Goal: Transaction & Acquisition: Purchase product/service

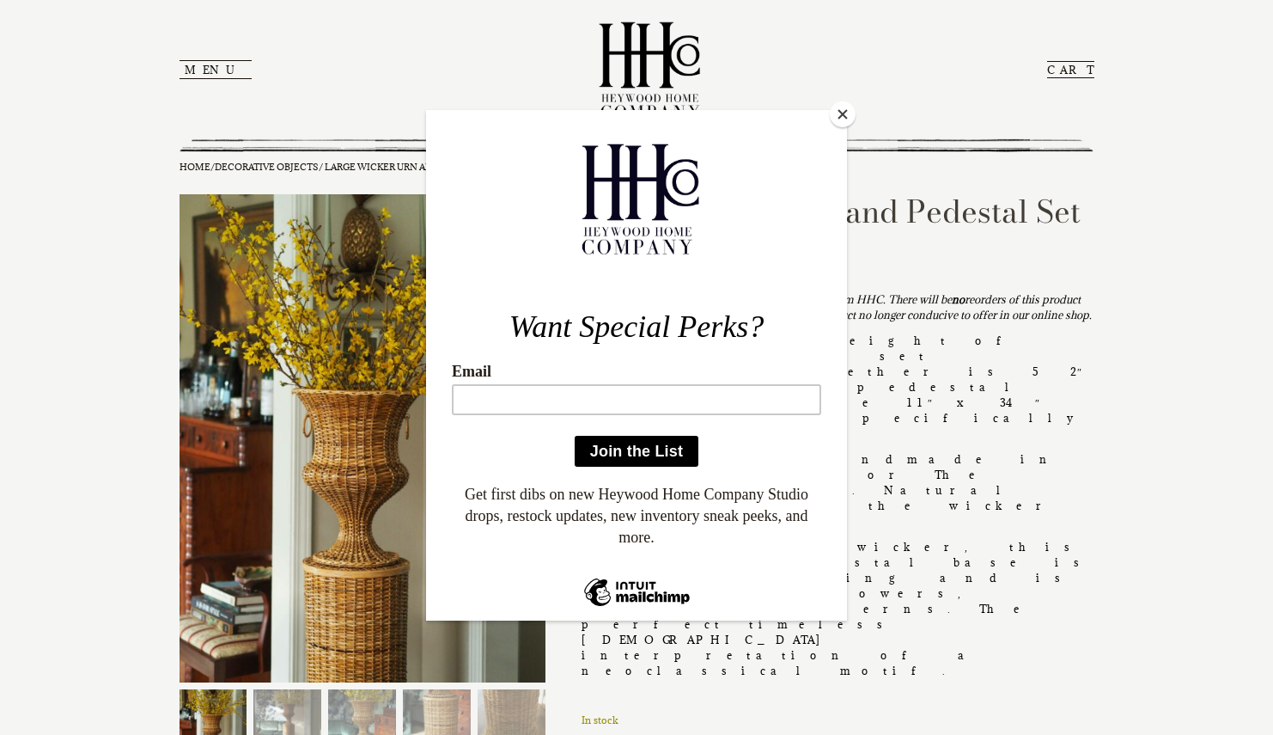
click at [844, 116] on button "Close" at bounding box center [843, 114] width 26 height 26
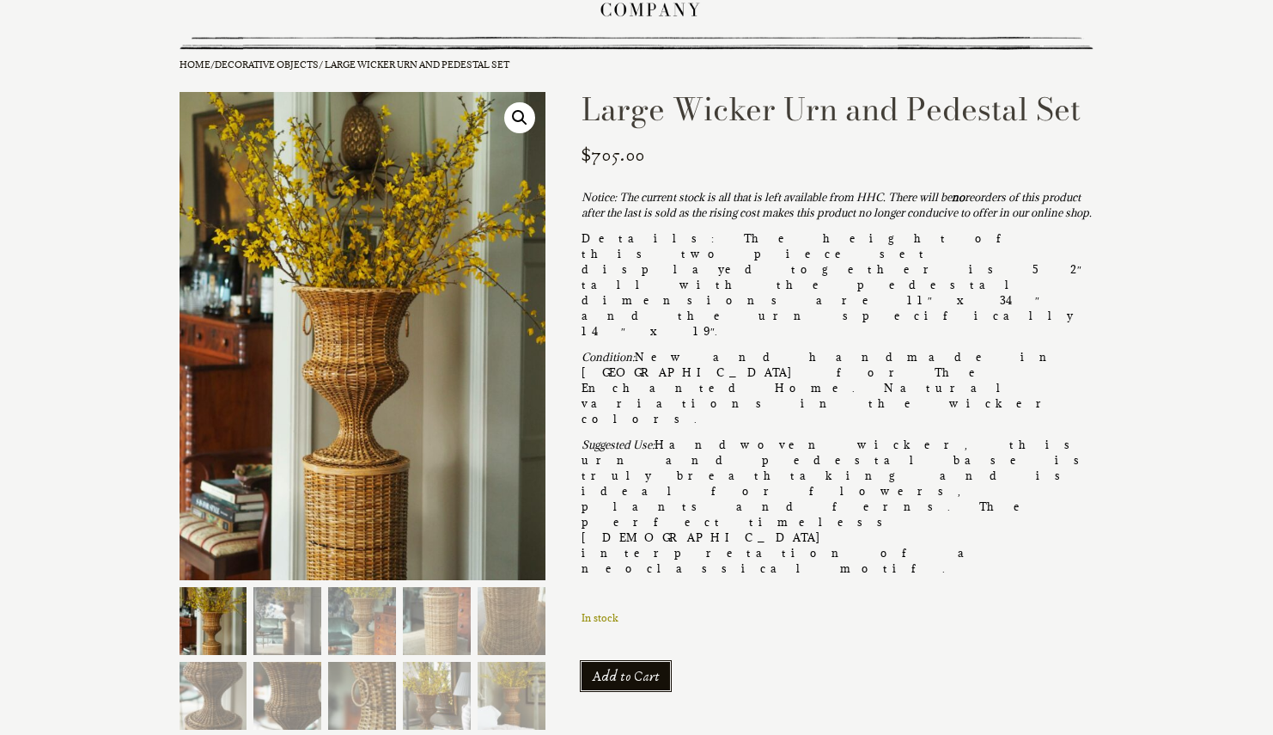
scroll to position [102, 0]
click at [280, 614] on img at bounding box center [287, 621] width 68 height 68
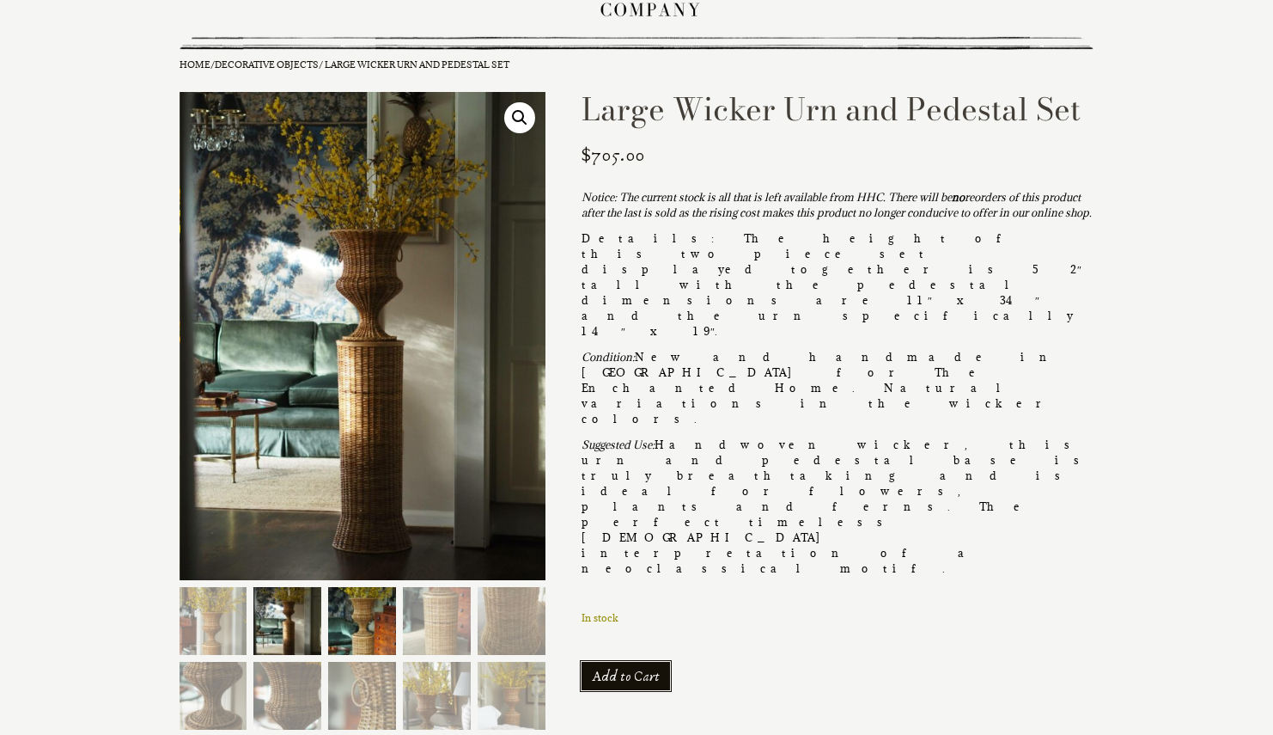
click at [360, 624] on img at bounding box center [362, 621] width 68 height 68
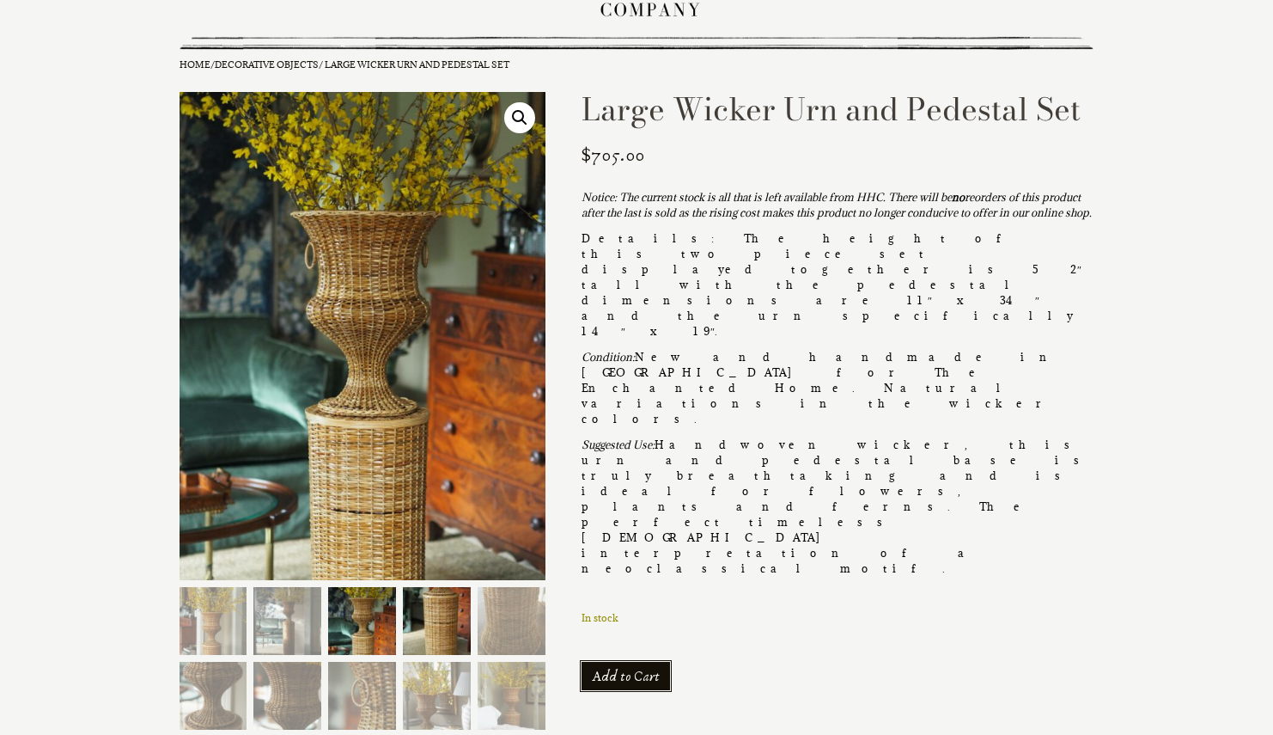
click at [443, 619] on img at bounding box center [437, 621] width 68 height 68
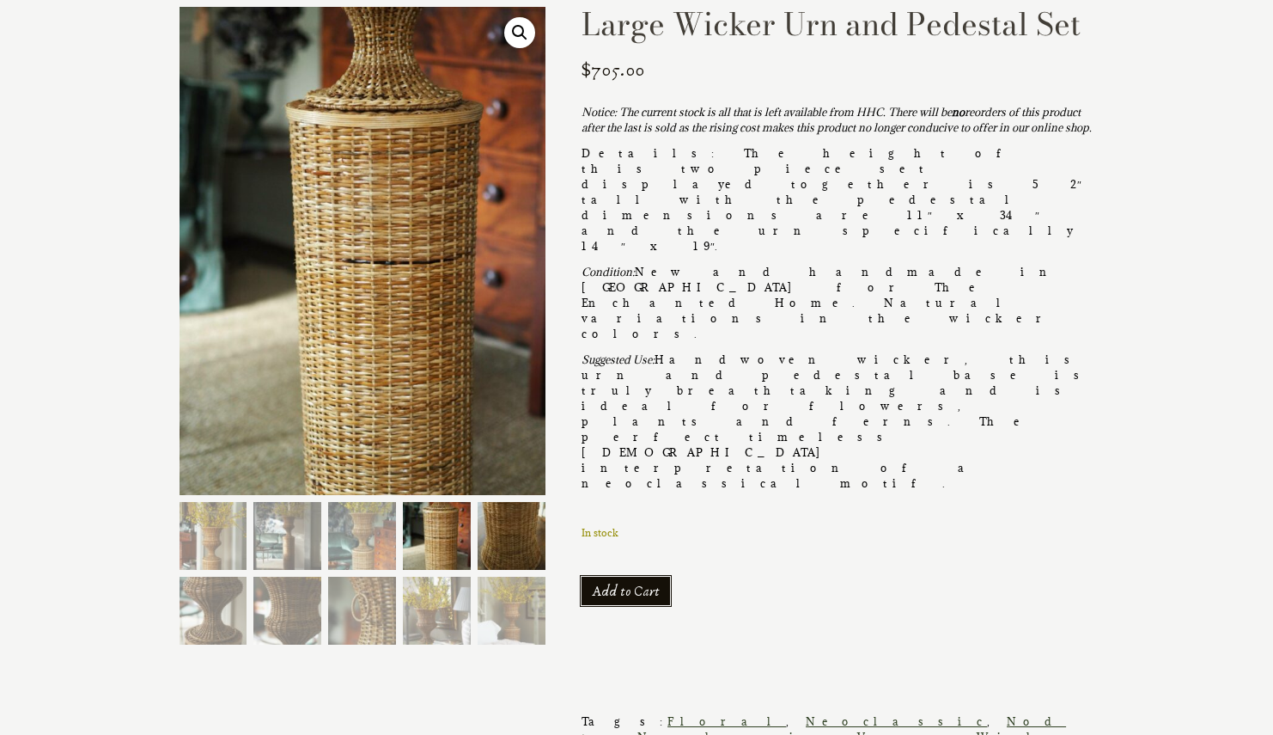
scroll to position [230, 0]
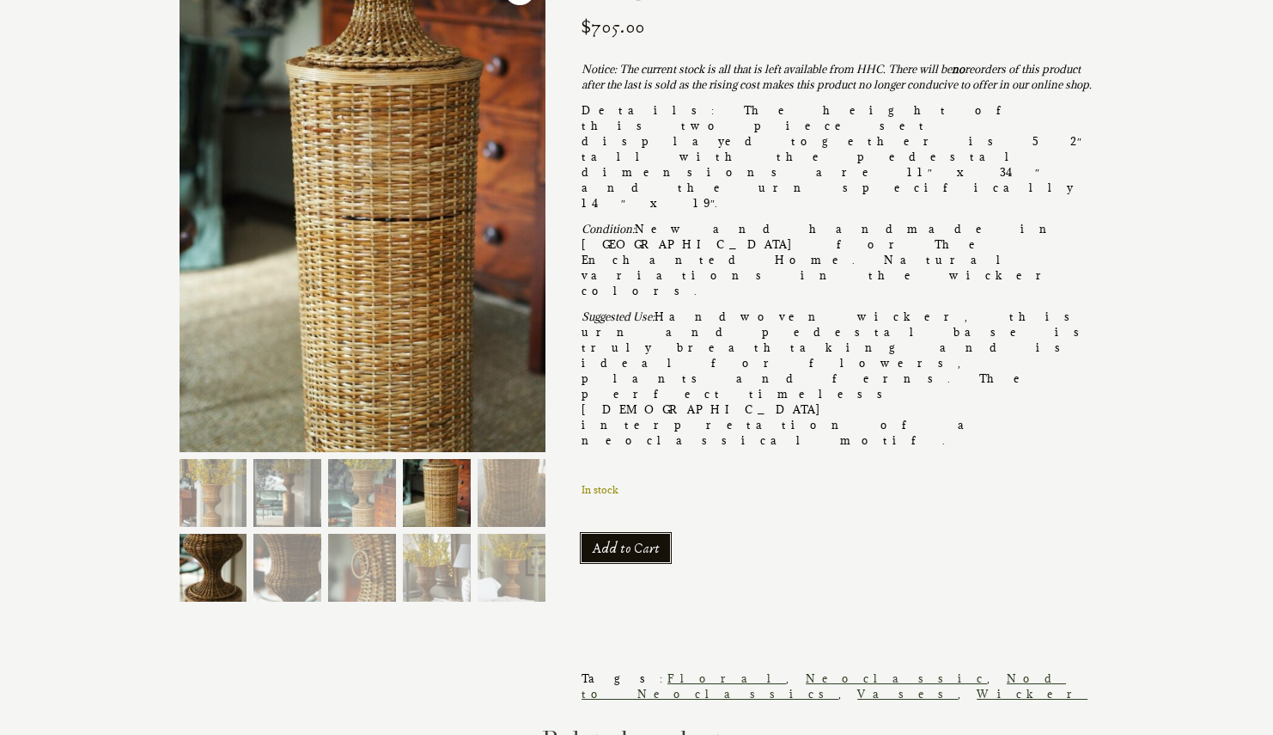
click at [214, 565] on img at bounding box center [214, 568] width 68 height 68
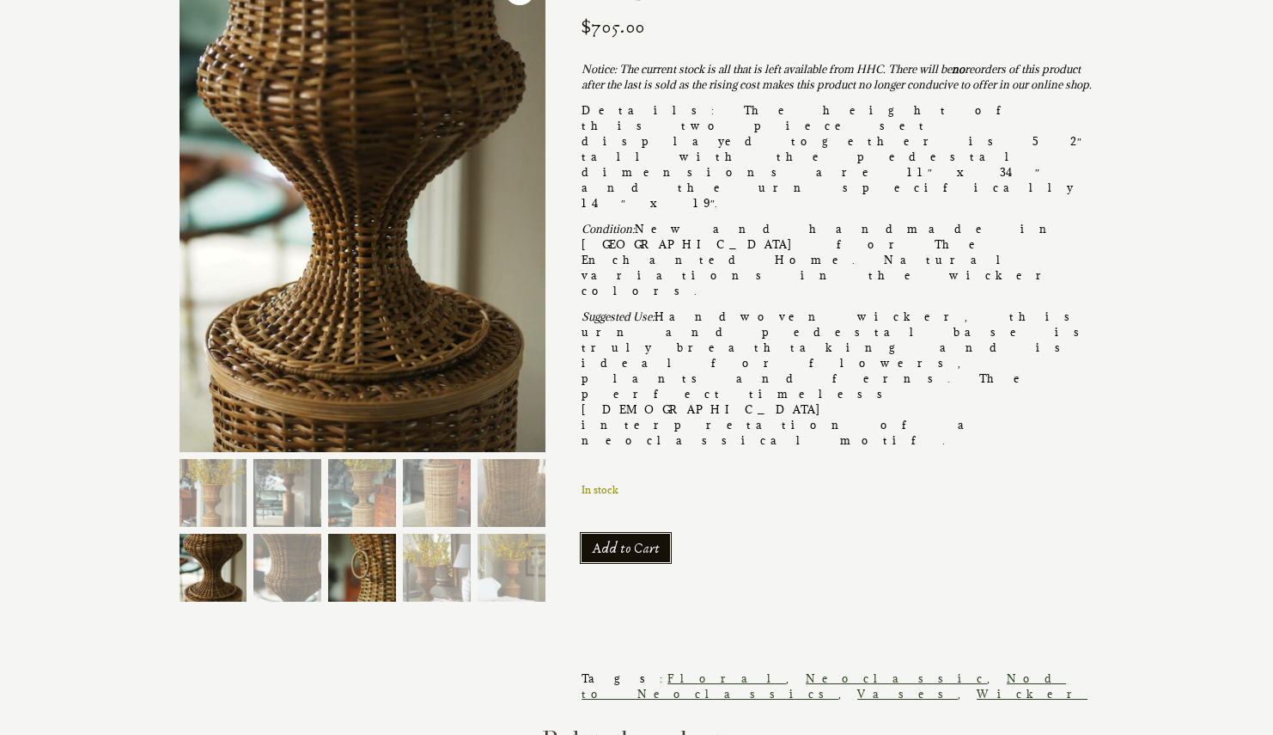
click at [356, 571] on img at bounding box center [362, 568] width 68 height 68
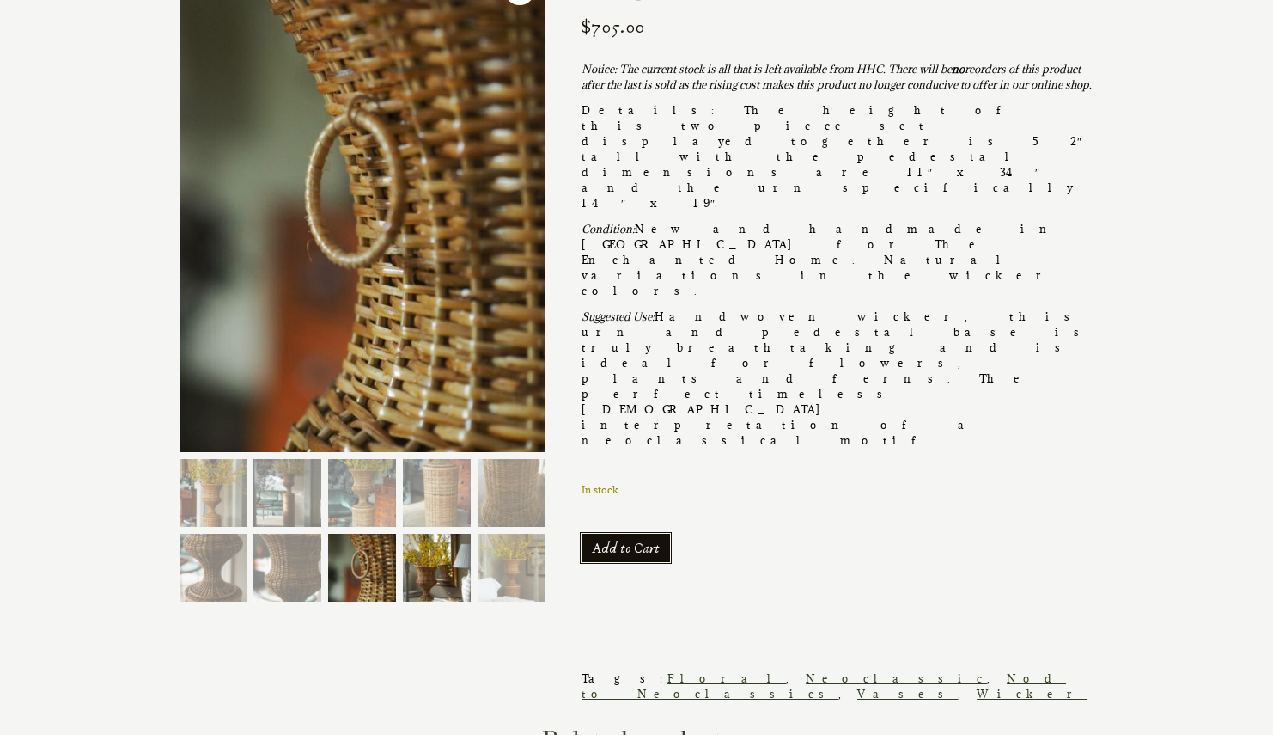
click at [429, 566] on img at bounding box center [437, 568] width 68 height 68
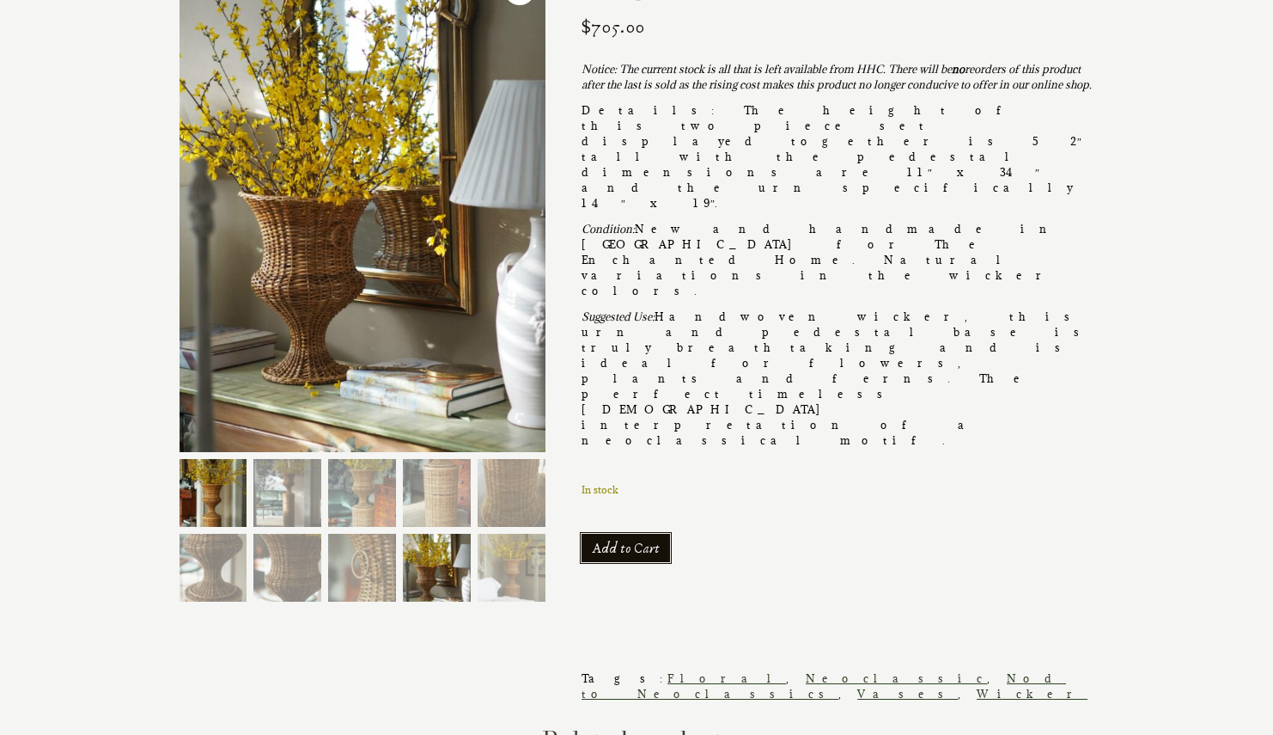
click at [214, 495] on img at bounding box center [214, 493] width 68 height 68
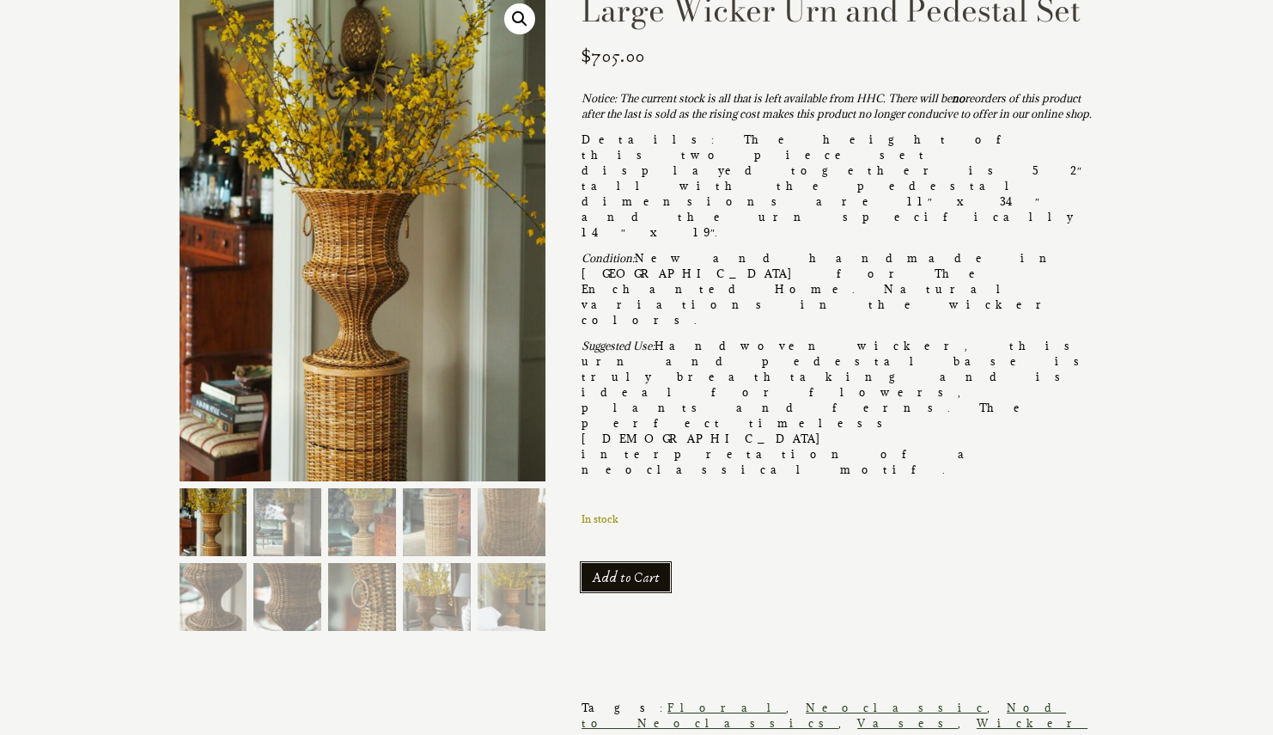
scroll to position [160, 0]
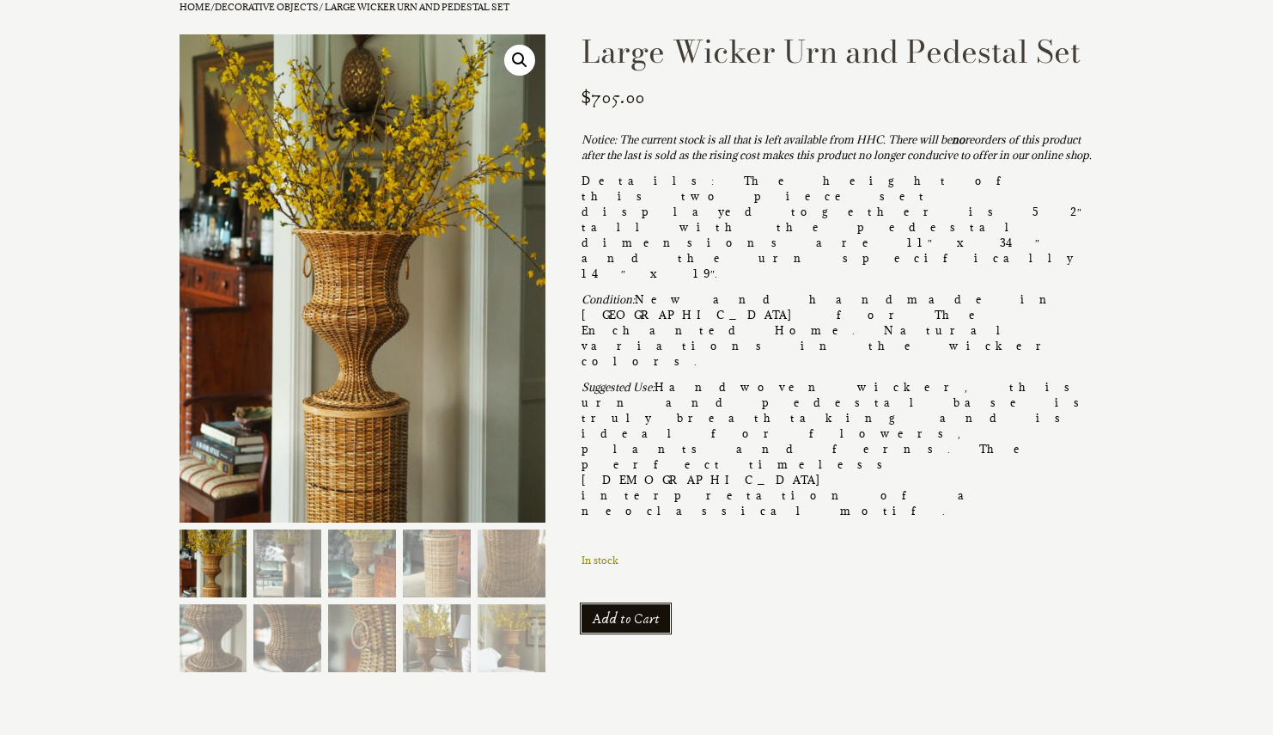
click at [531, 52] on link "🔍" at bounding box center [519, 60] width 31 height 31
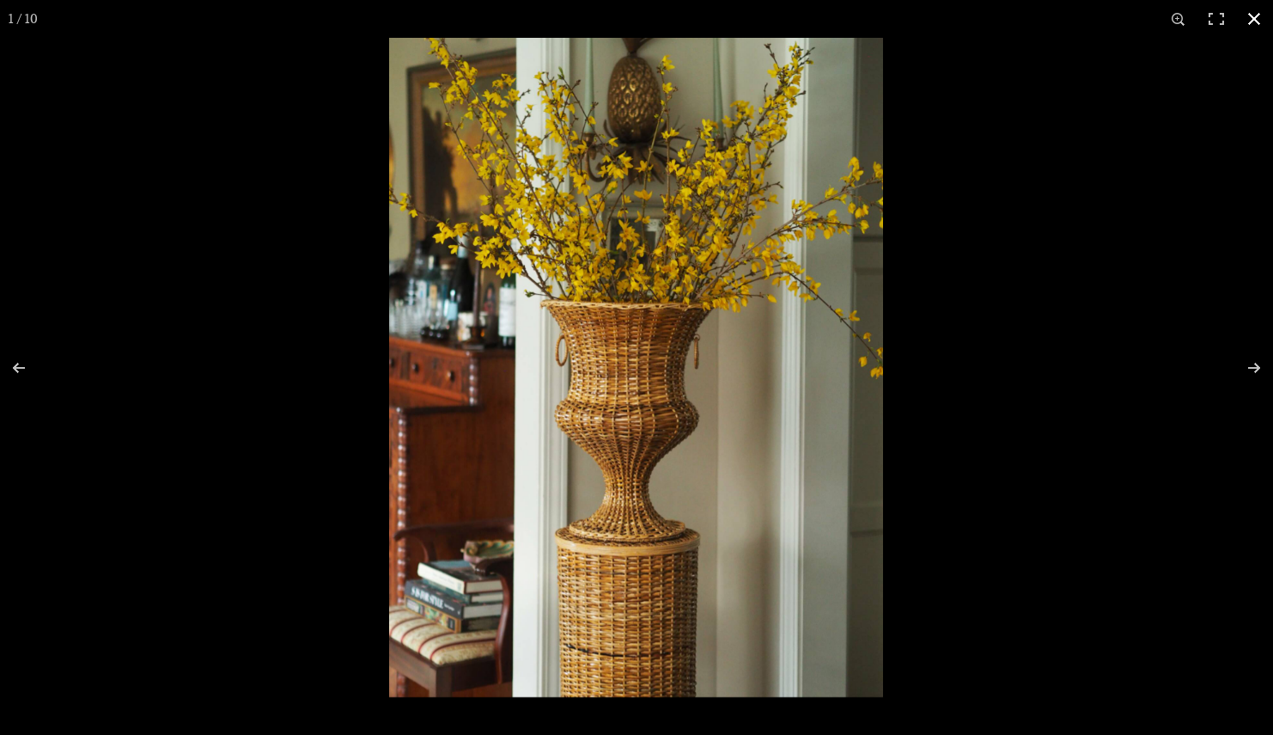
click at [1256, 25] on button "Close (Esc)" at bounding box center [1255, 19] width 38 height 38
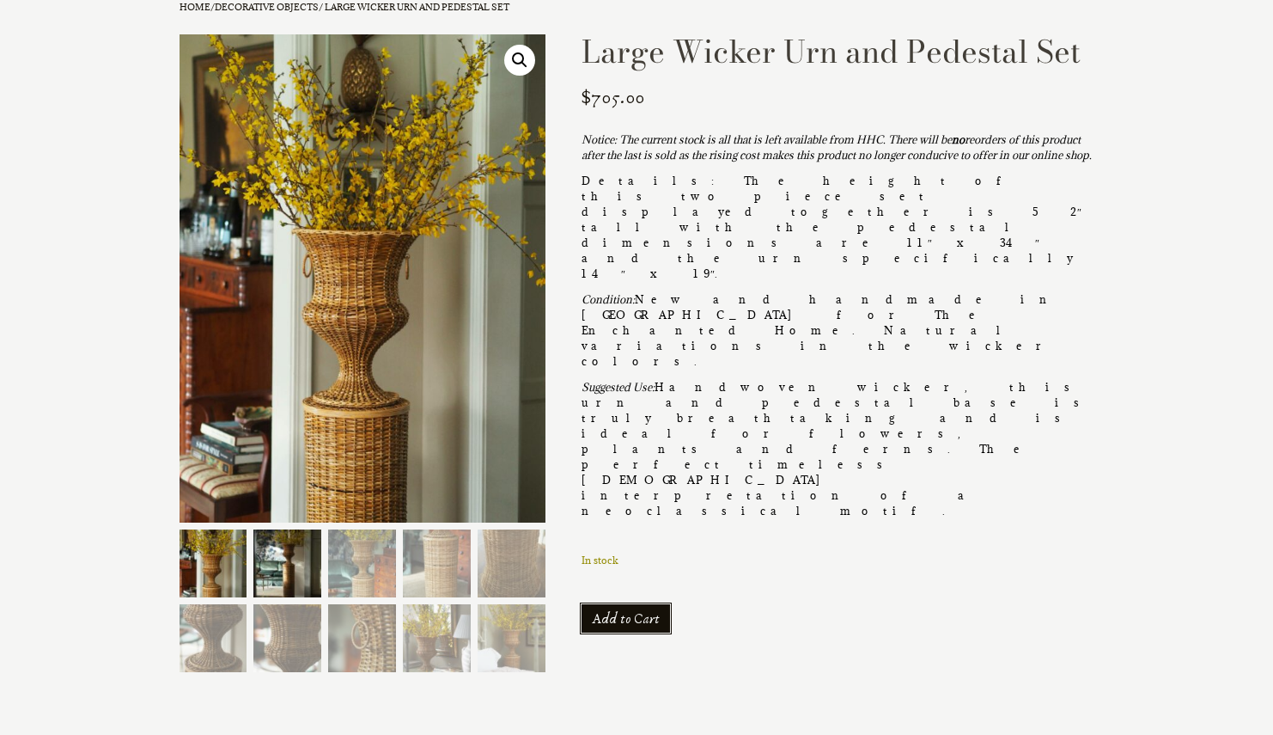
click at [286, 568] on img at bounding box center [287, 563] width 68 height 68
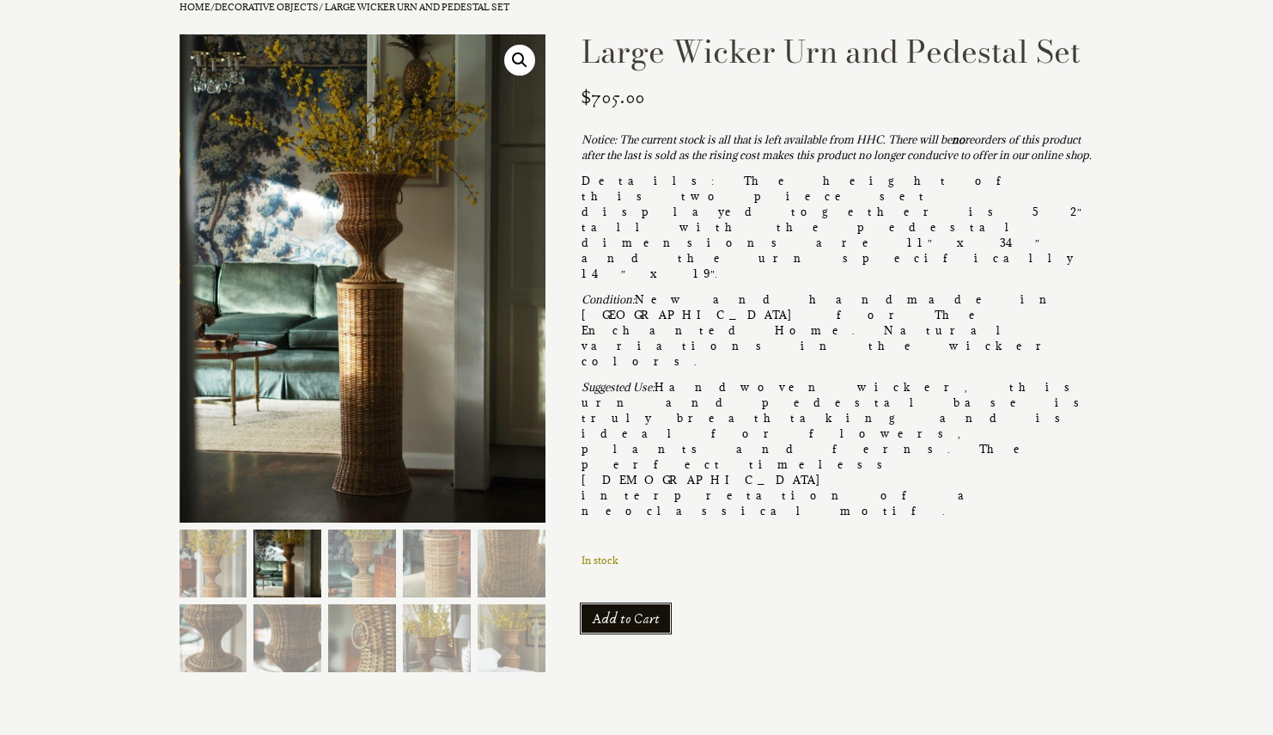
click at [516, 58] on link "🔍" at bounding box center [519, 60] width 31 height 31
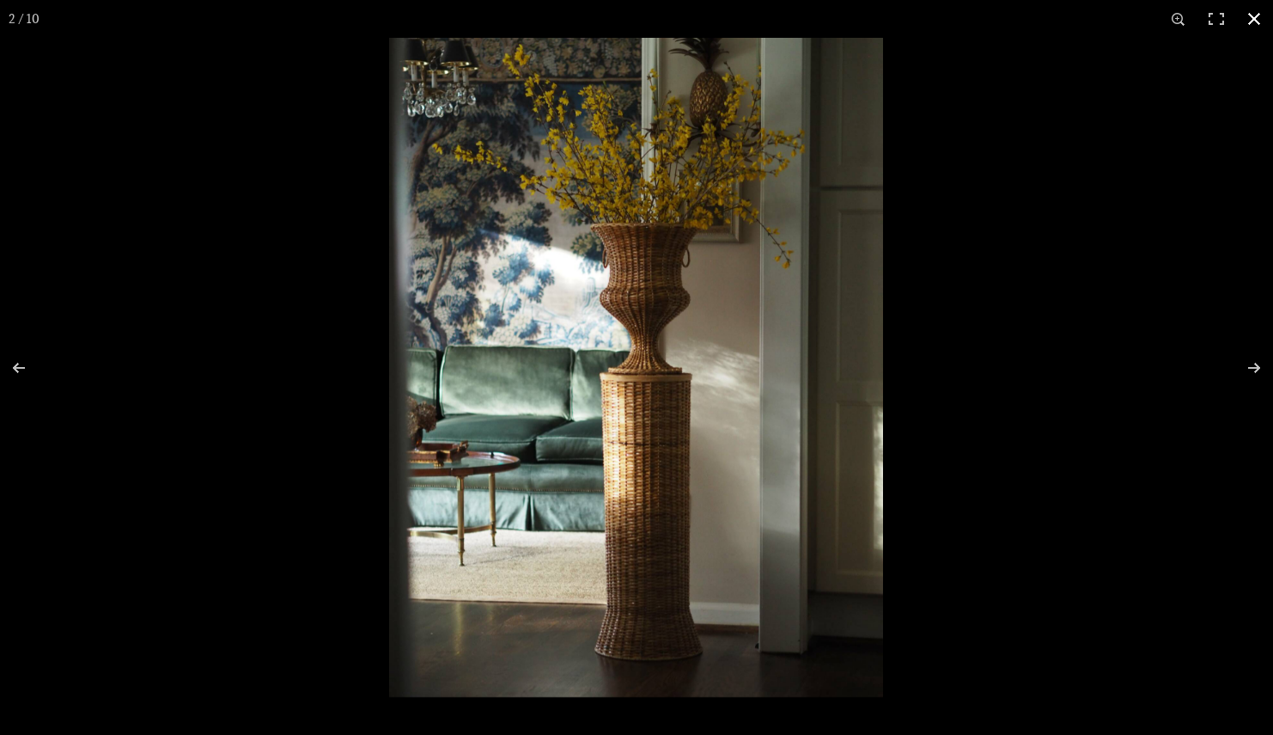
click at [1257, 21] on button "Close (Esc)" at bounding box center [1255, 19] width 38 height 38
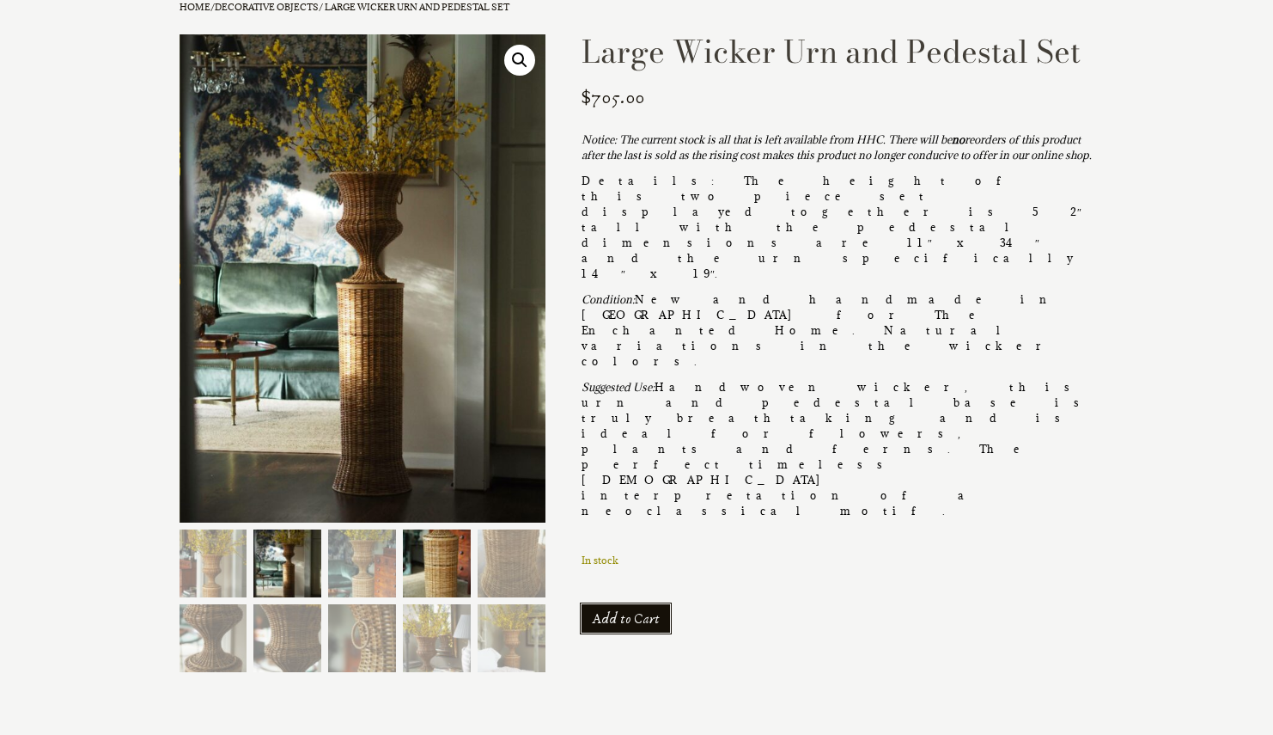
click at [443, 566] on img at bounding box center [437, 563] width 68 height 68
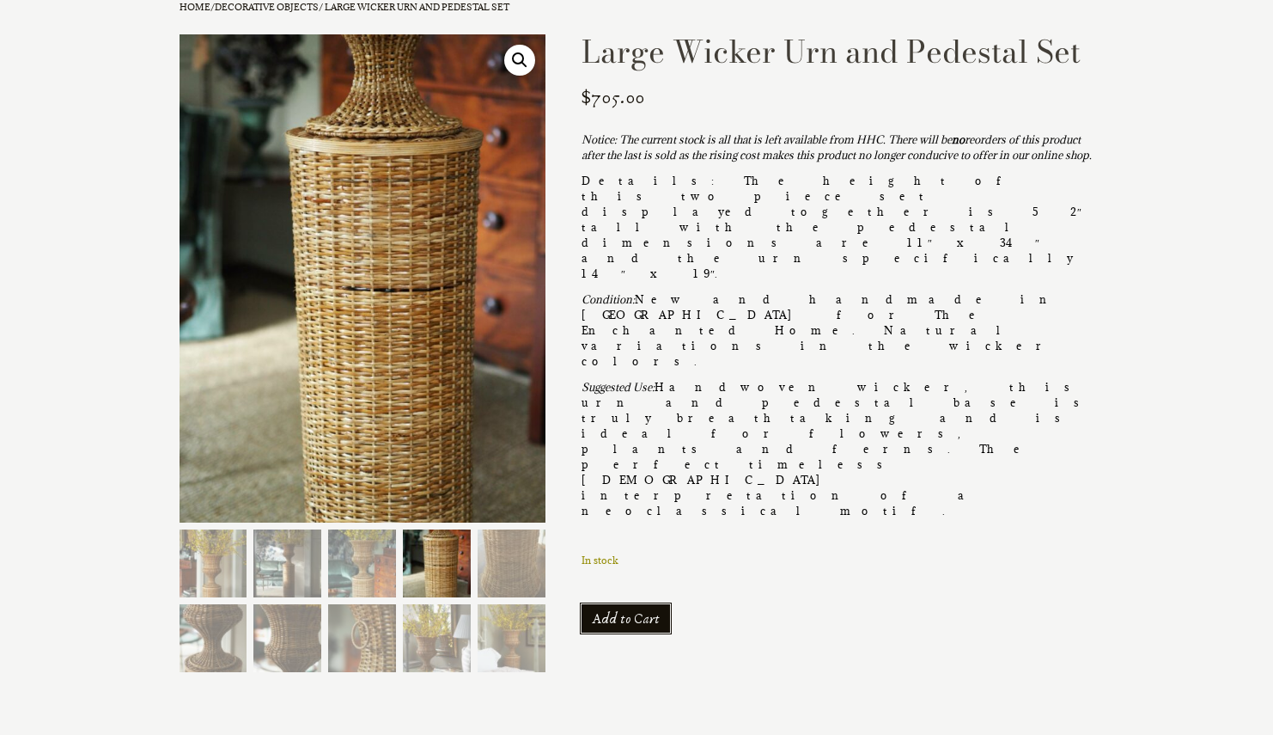
click at [517, 58] on link "🔍" at bounding box center [519, 60] width 31 height 31
